Goal: Find specific page/section: Find specific page/section

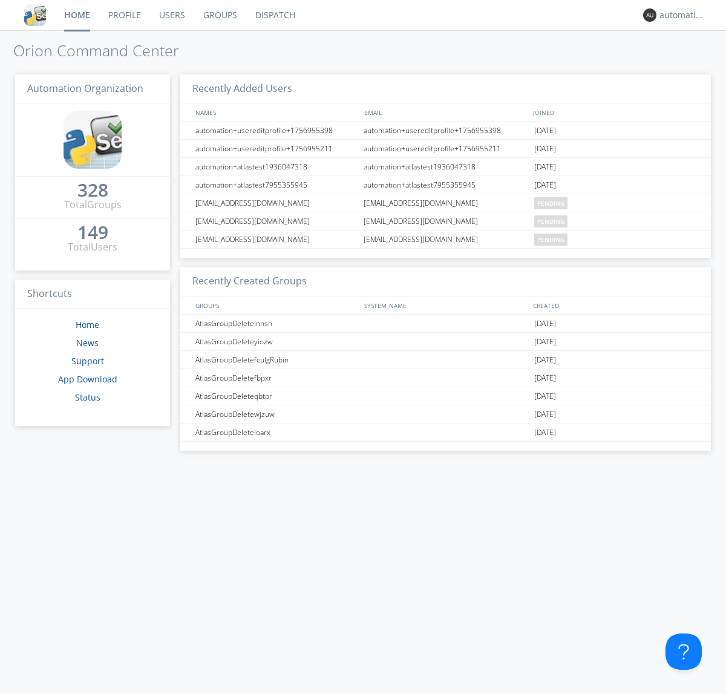
click at [274, 15] on link "Dispatch" at bounding box center [275, 15] width 58 height 30
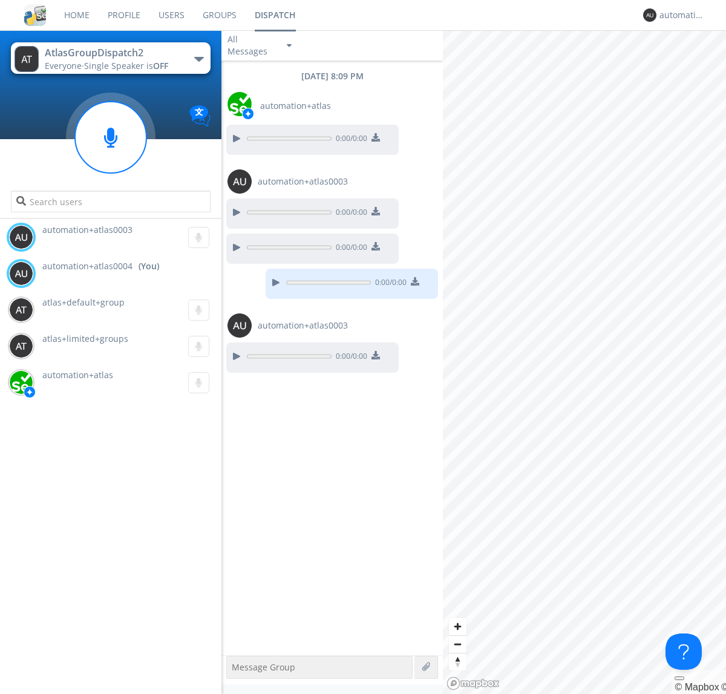
click at [199, 59] on div "button" at bounding box center [199, 59] width 10 height 5
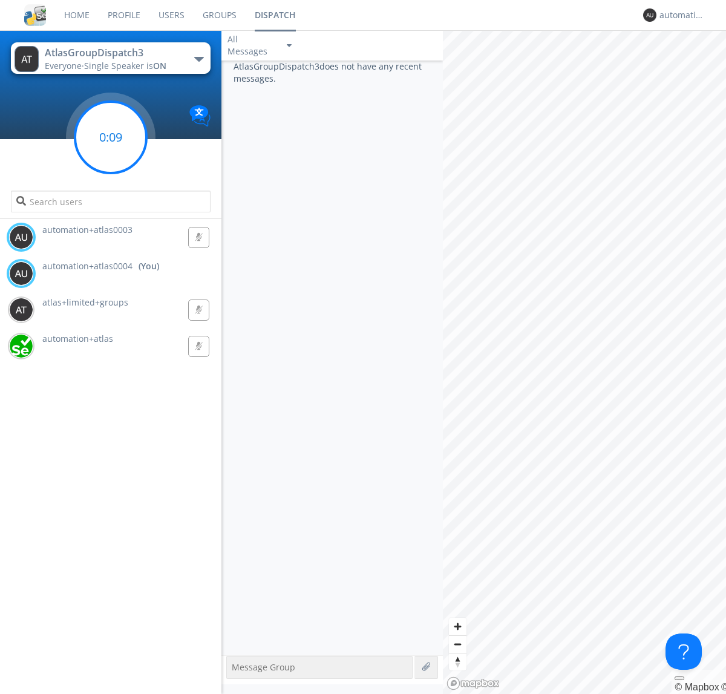
click at [111, 137] on g at bounding box center [110, 137] width 71 height 71
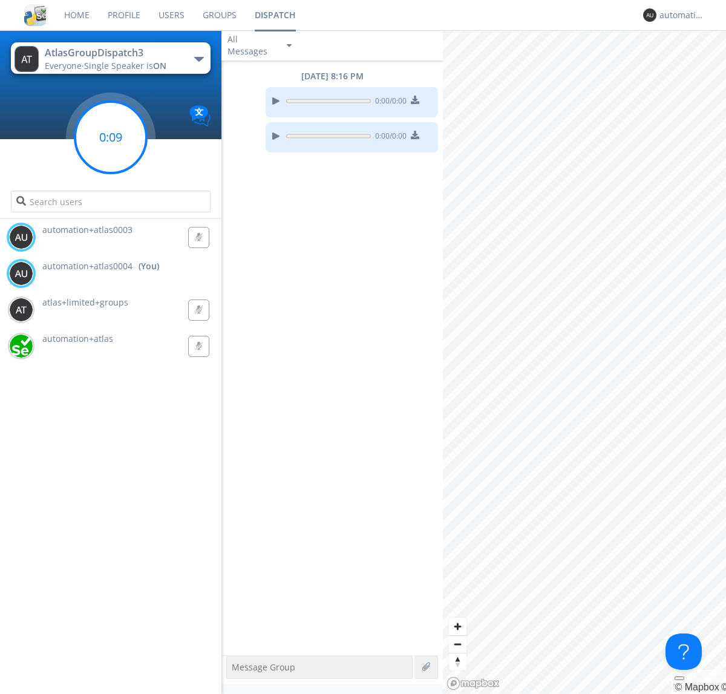
click at [111, 137] on g at bounding box center [110, 137] width 71 height 71
click at [679, 15] on div "automation+atlas0004" at bounding box center [682, 15] width 45 height 12
